Goal: Task Accomplishment & Management: Use online tool/utility

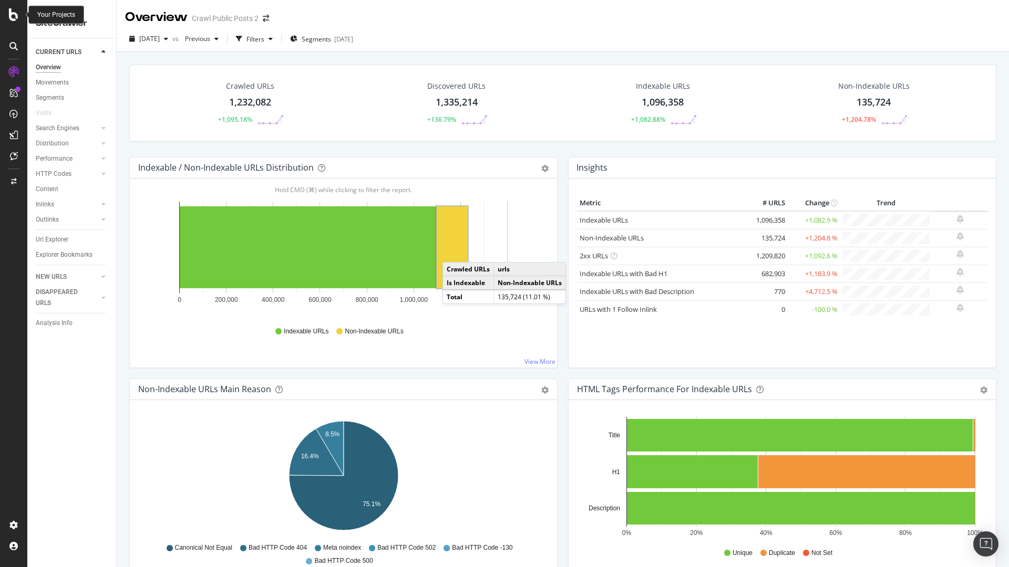
click at [13, 15] on icon at bounding box center [13, 14] width 9 height 13
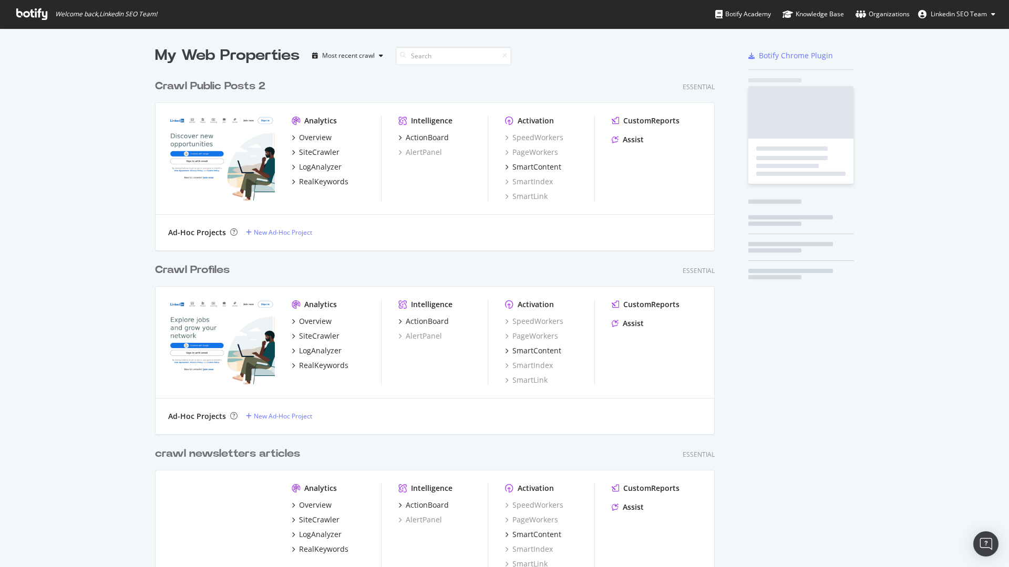
scroll to position [567, 1009]
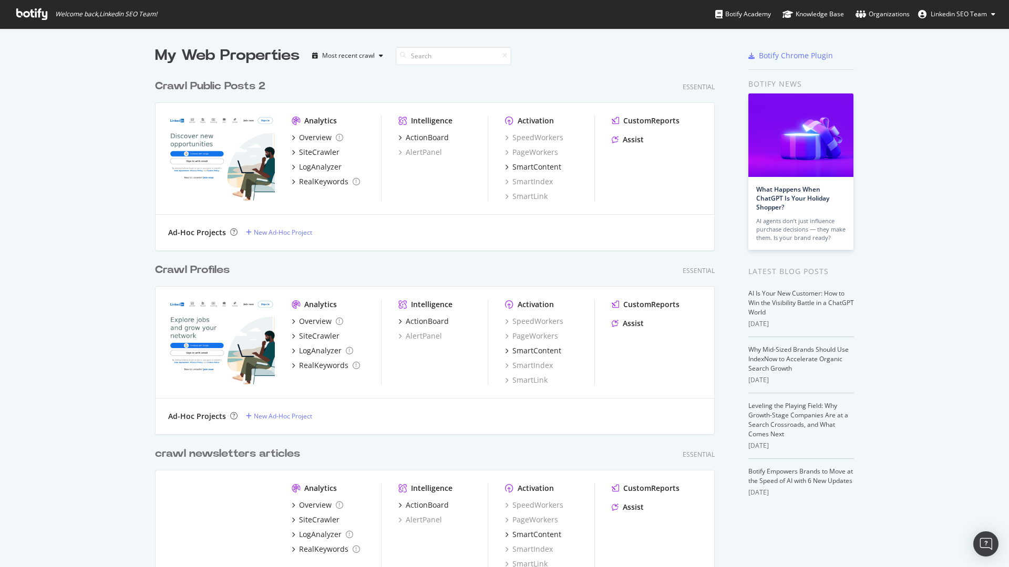
click at [244, 80] on div "Crawl Public Posts 2" at bounding box center [210, 86] width 110 height 15
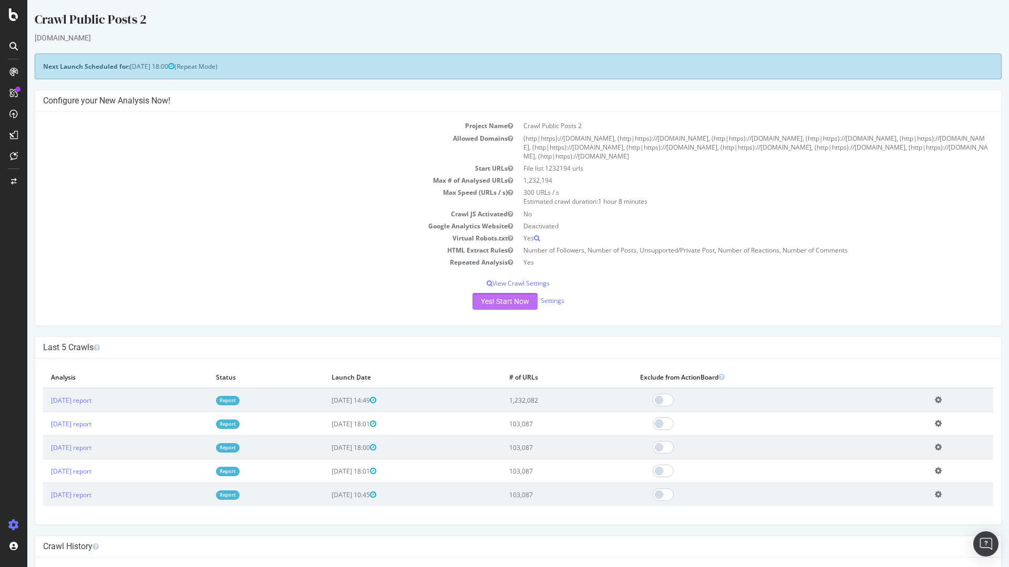
click at [514, 299] on button "Yes! Start Now" at bounding box center [504, 301] width 65 height 17
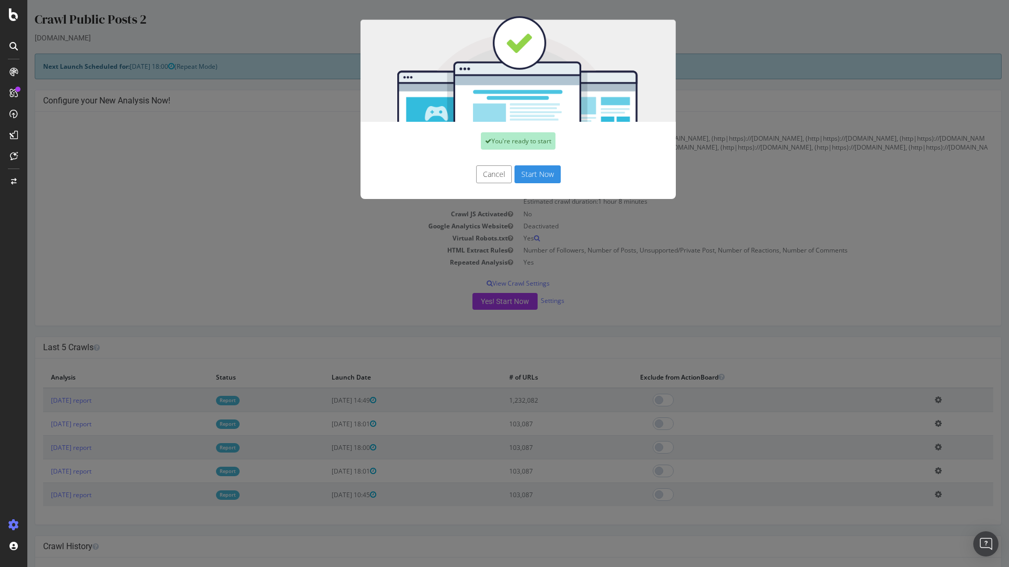
click at [543, 177] on button "Start Now" at bounding box center [537, 174] width 46 height 18
